Goal: Task Accomplishment & Management: Use online tool/utility

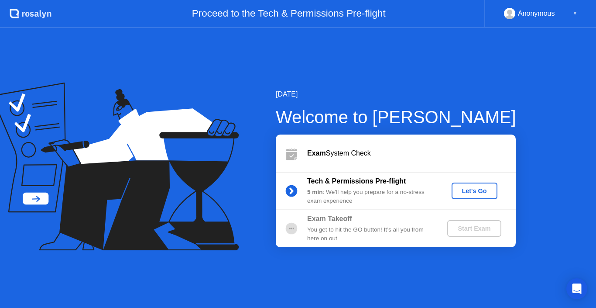
click at [344, 289] on div "[DATE] Welcome to [PERSON_NAME] Exam System Check Tech & Permissions Pre-flight…" at bounding box center [298, 168] width 596 height 280
click at [473, 189] on div "Let's Go" at bounding box center [474, 190] width 39 height 7
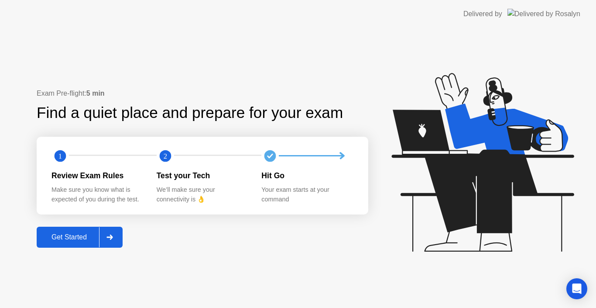
click at [79, 239] on div "Get Started" at bounding box center [69, 237] width 60 height 8
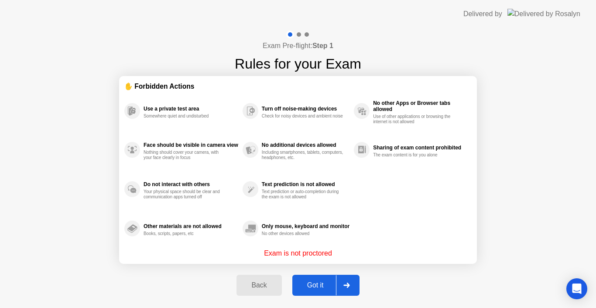
click at [314, 289] on div "Got it" at bounding box center [315, 285] width 41 height 8
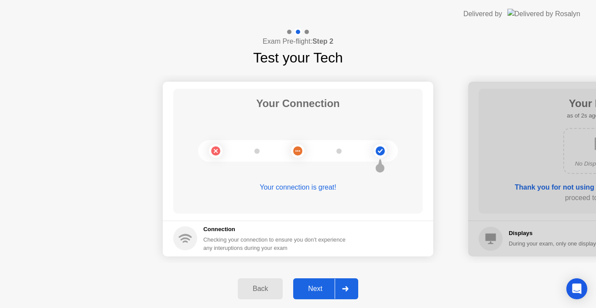
click at [314, 290] on div "Next" at bounding box center [315, 288] width 39 height 8
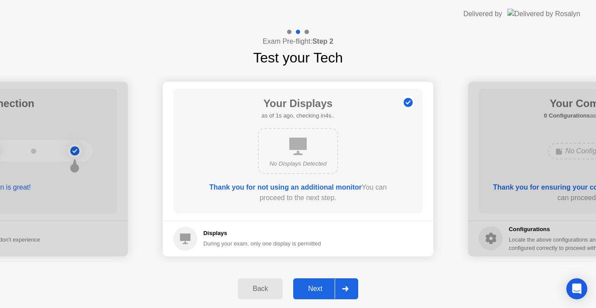
click at [314, 290] on div "Next" at bounding box center [315, 288] width 39 height 8
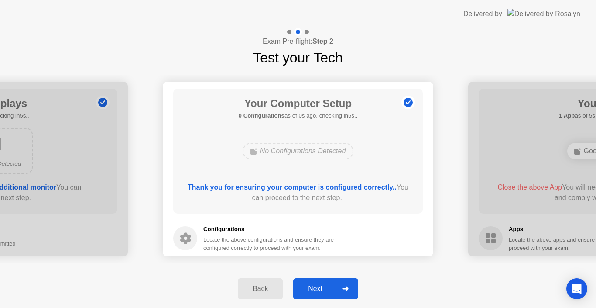
click at [271, 288] on div "Back" at bounding box center [260, 288] width 40 height 8
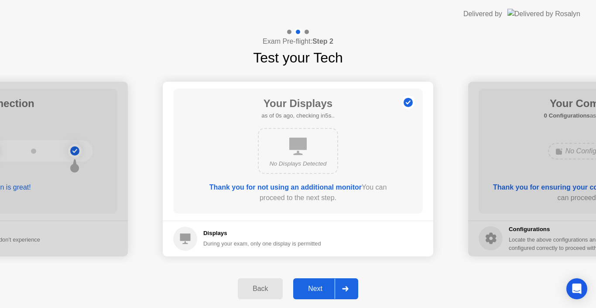
click at [270, 288] on div "Back" at bounding box center [260, 288] width 40 height 8
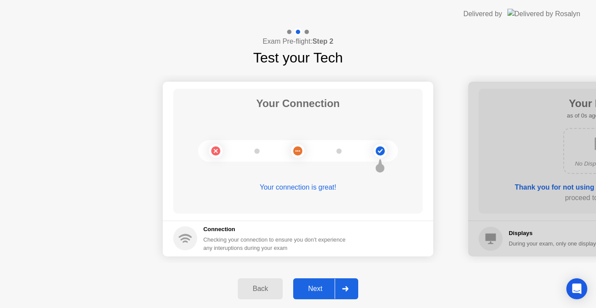
click at [324, 286] on div "Next" at bounding box center [315, 288] width 39 height 8
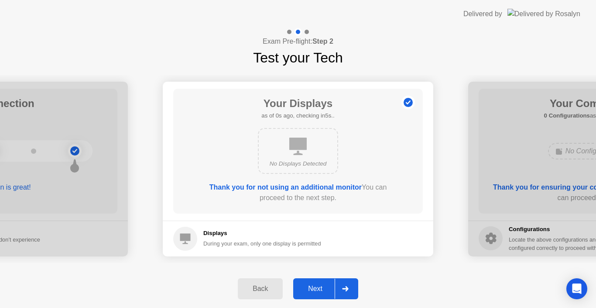
click at [324, 286] on div "Next" at bounding box center [315, 288] width 39 height 8
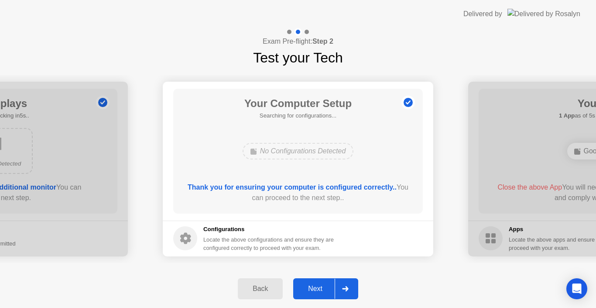
click at [324, 286] on div "Next" at bounding box center [315, 288] width 39 height 8
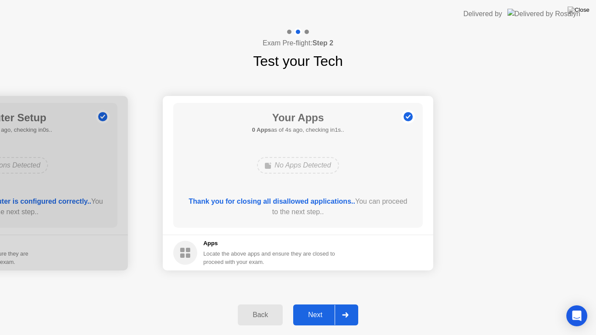
click at [322, 307] on div "Next" at bounding box center [315, 315] width 39 height 8
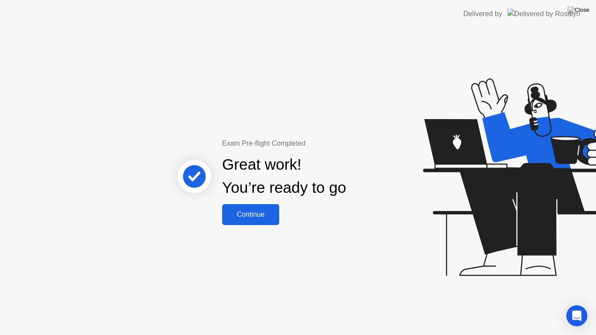
click at [267, 211] on div "Continue" at bounding box center [251, 215] width 52 height 8
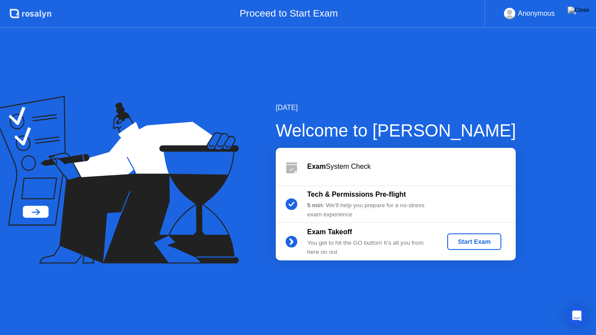
click at [477, 245] on div "Start Exam" at bounding box center [474, 241] width 47 height 7
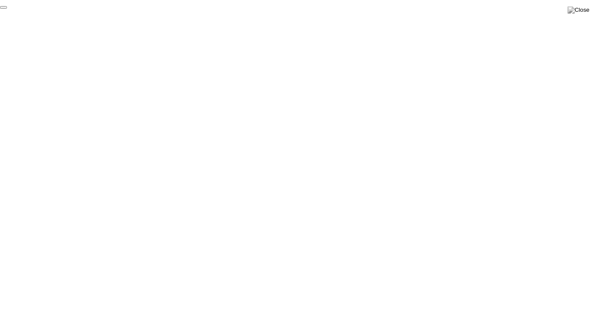
click div "End Proctoring Session"
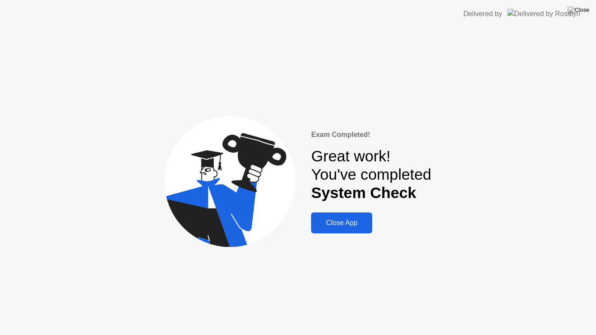
click at [359, 223] on div "Close App" at bounding box center [342, 223] width 56 height 8
